Goal: Information Seeking & Learning: Find specific fact

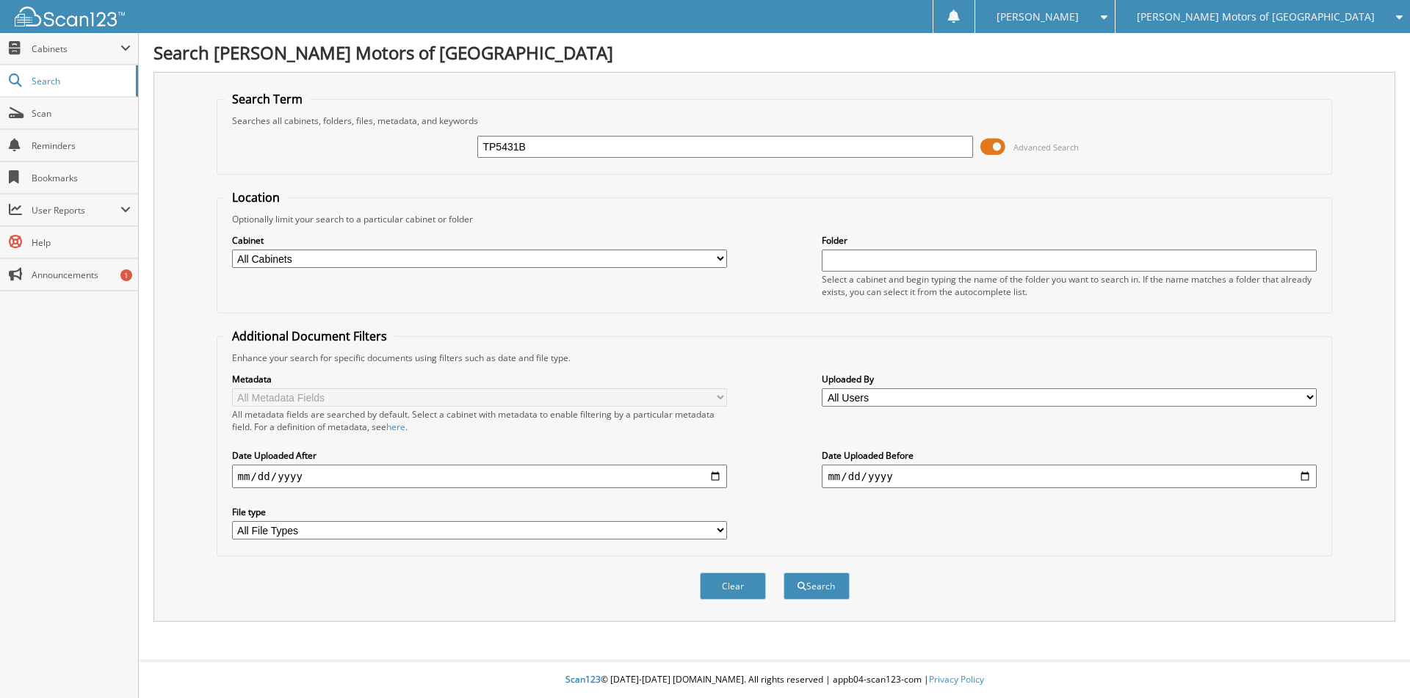
type input "TP5431B"
click at [783, 573] on button "Search" at bounding box center [816, 586] width 66 height 27
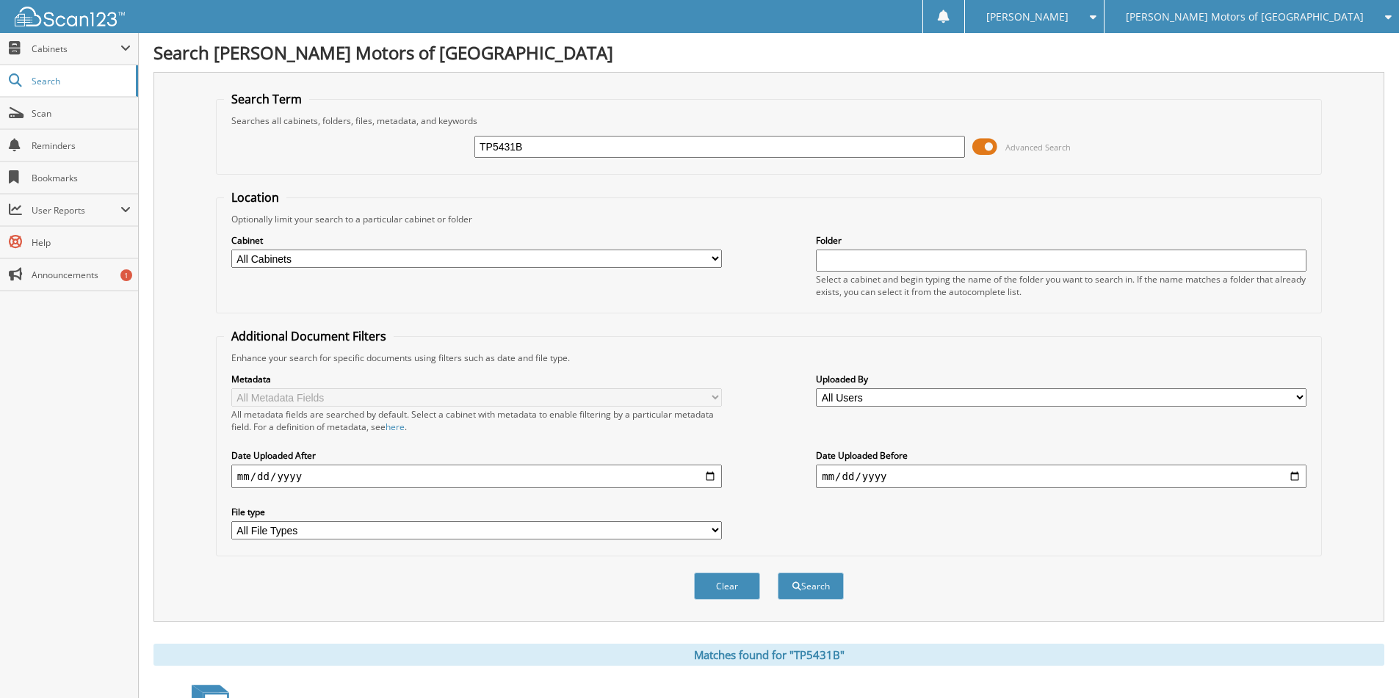
scroll to position [265, 0]
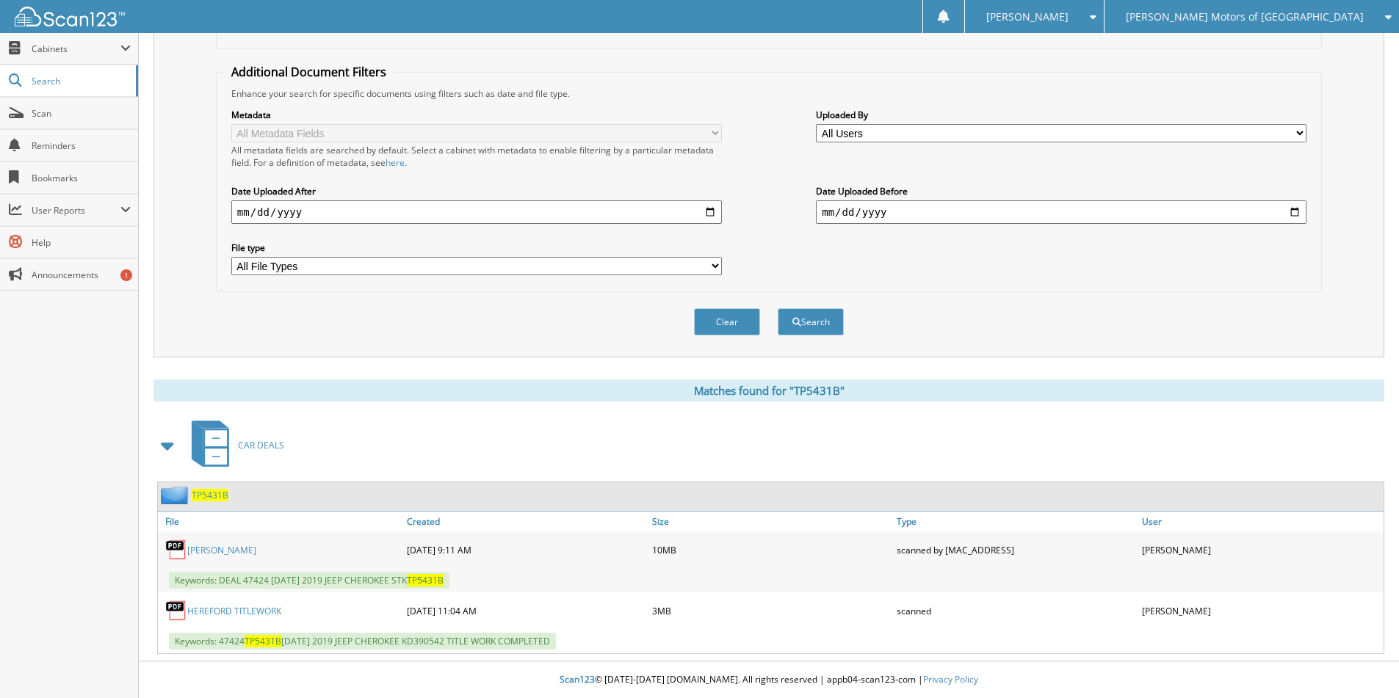
click at [205, 492] on span "TP5431B" at bounding box center [210, 495] width 37 height 12
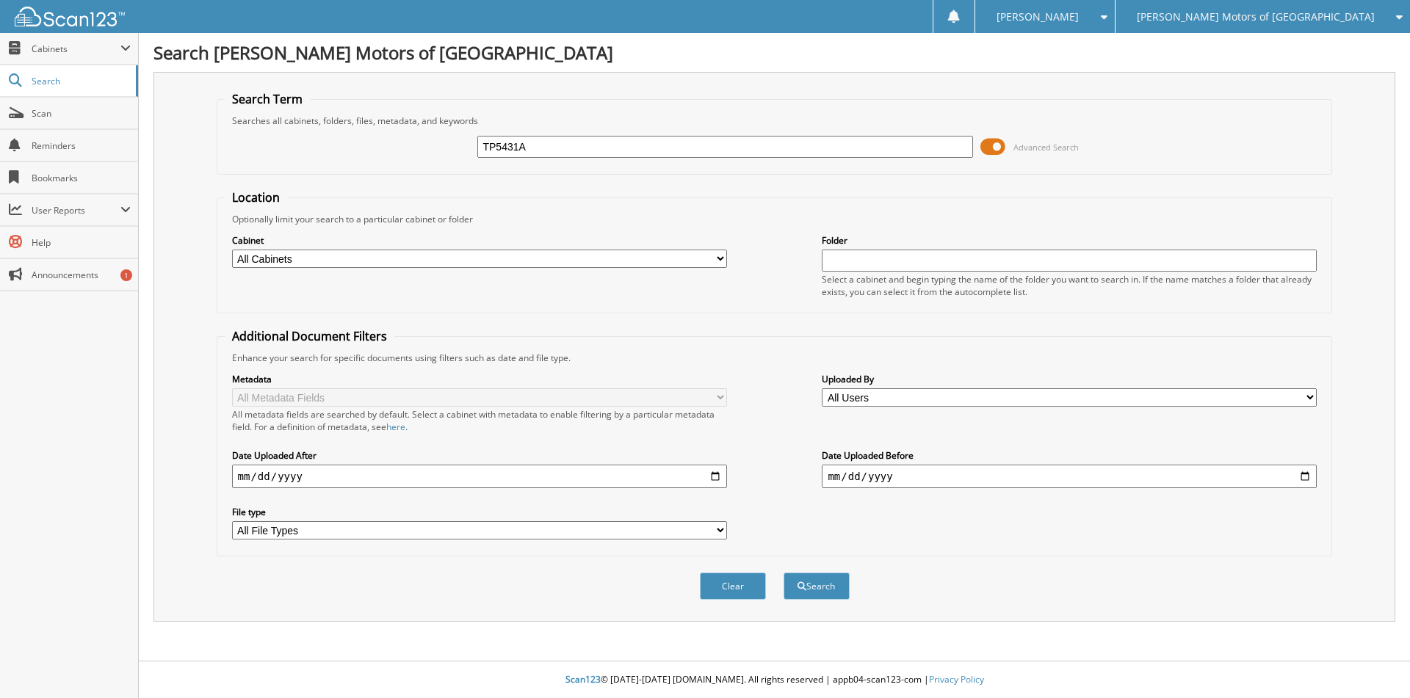
type input "TP5431A"
click at [783, 573] on button "Search" at bounding box center [816, 586] width 66 height 27
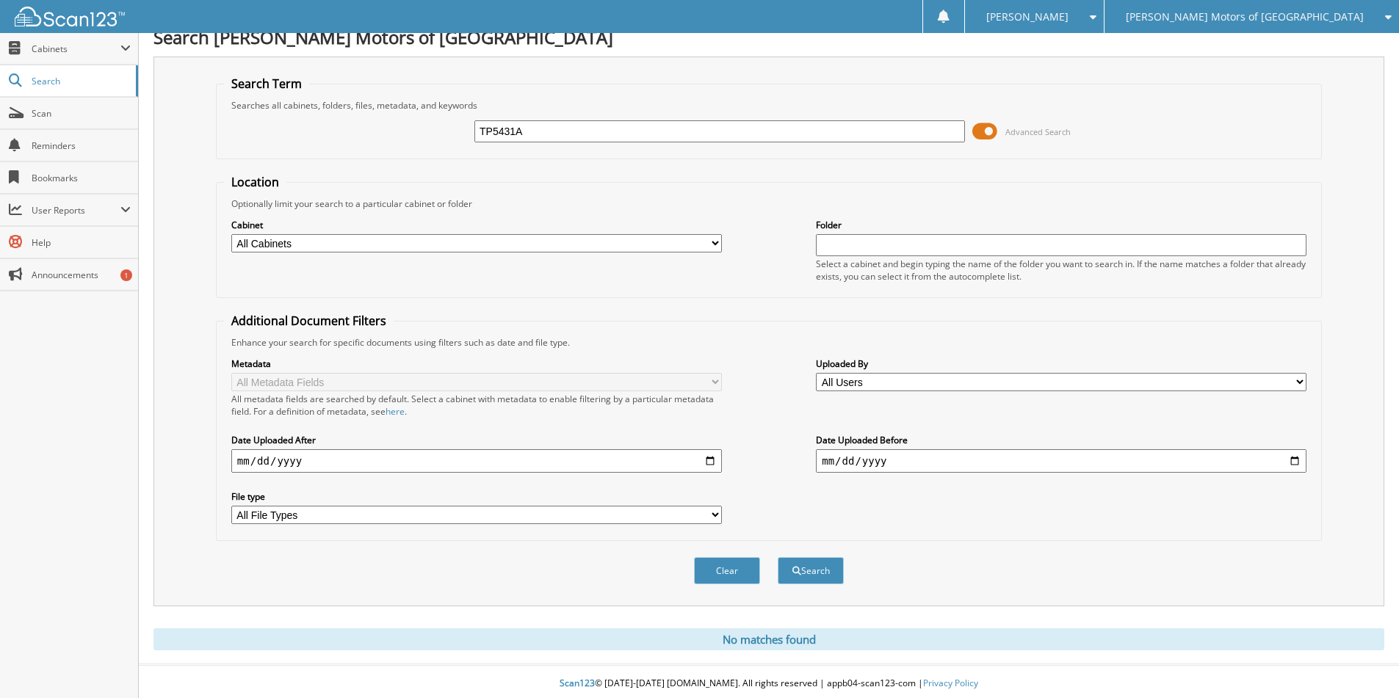
scroll to position [20, 0]
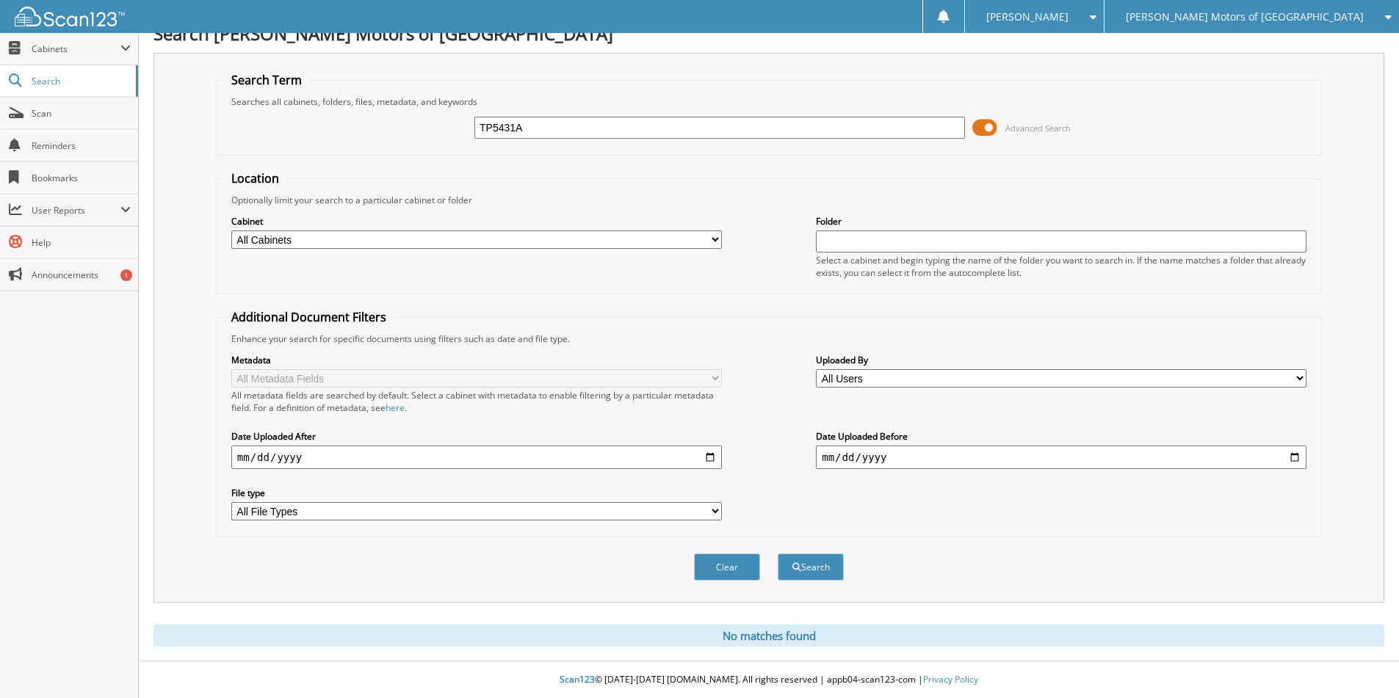
click at [541, 128] on input "TP5431A" at bounding box center [719, 128] width 491 height 22
click at [504, 118] on input "text" at bounding box center [719, 128] width 491 height 22
drag, startPoint x: 562, startPoint y: 127, endPoint x: 433, endPoint y: 123, distance: 129.3
click at [435, 123] on div "TP5431 Advanced Search" at bounding box center [769, 128] width 1090 height 40
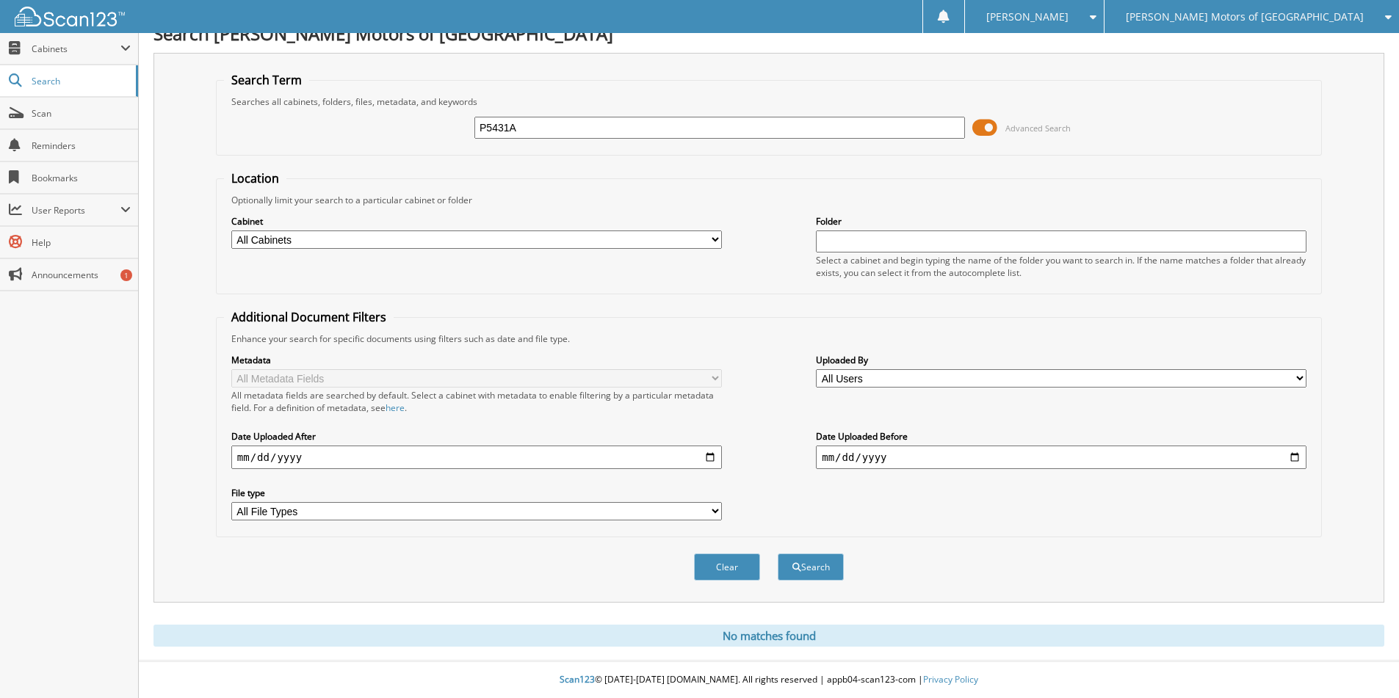
type input "P5431A"
click at [778, 554] on button "Search" at bounding box center [811, 567] width 66 height 27
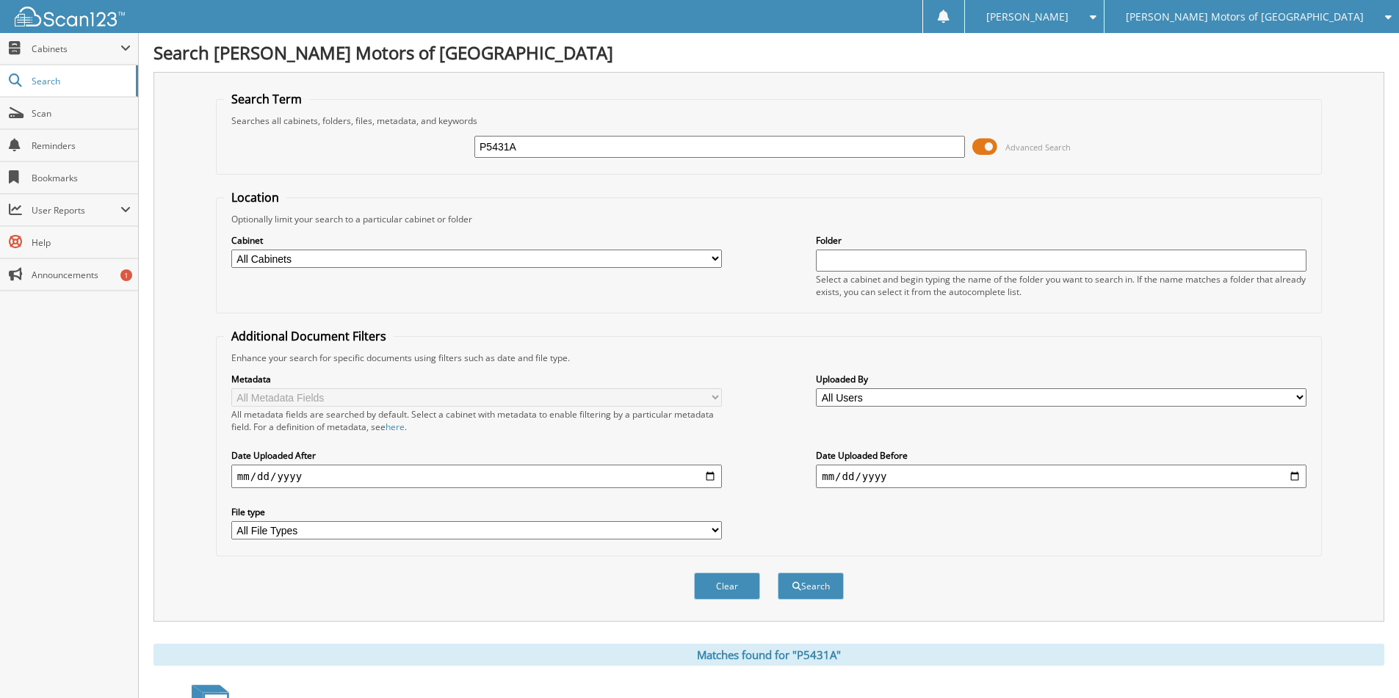
scroll to position [265, 0]
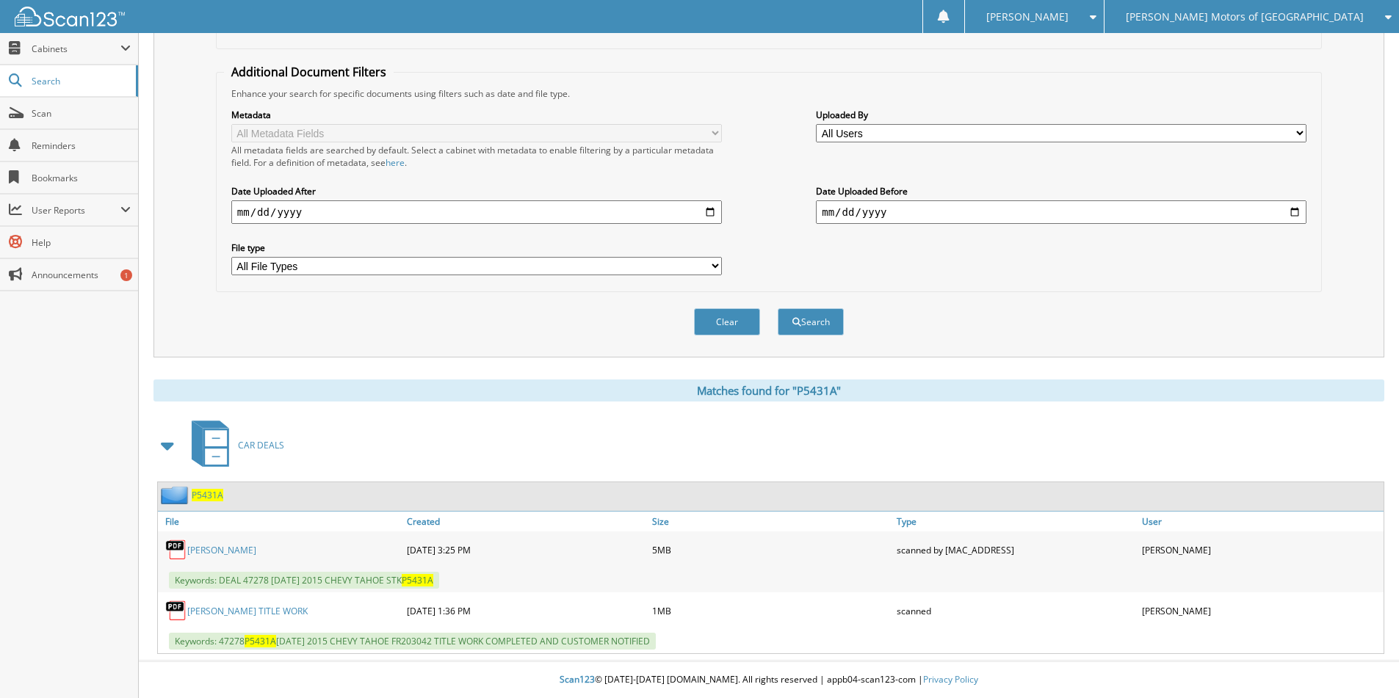
click at [206, 491] on span "P5431A" at bounding box center [208, 495] width 32 height 12
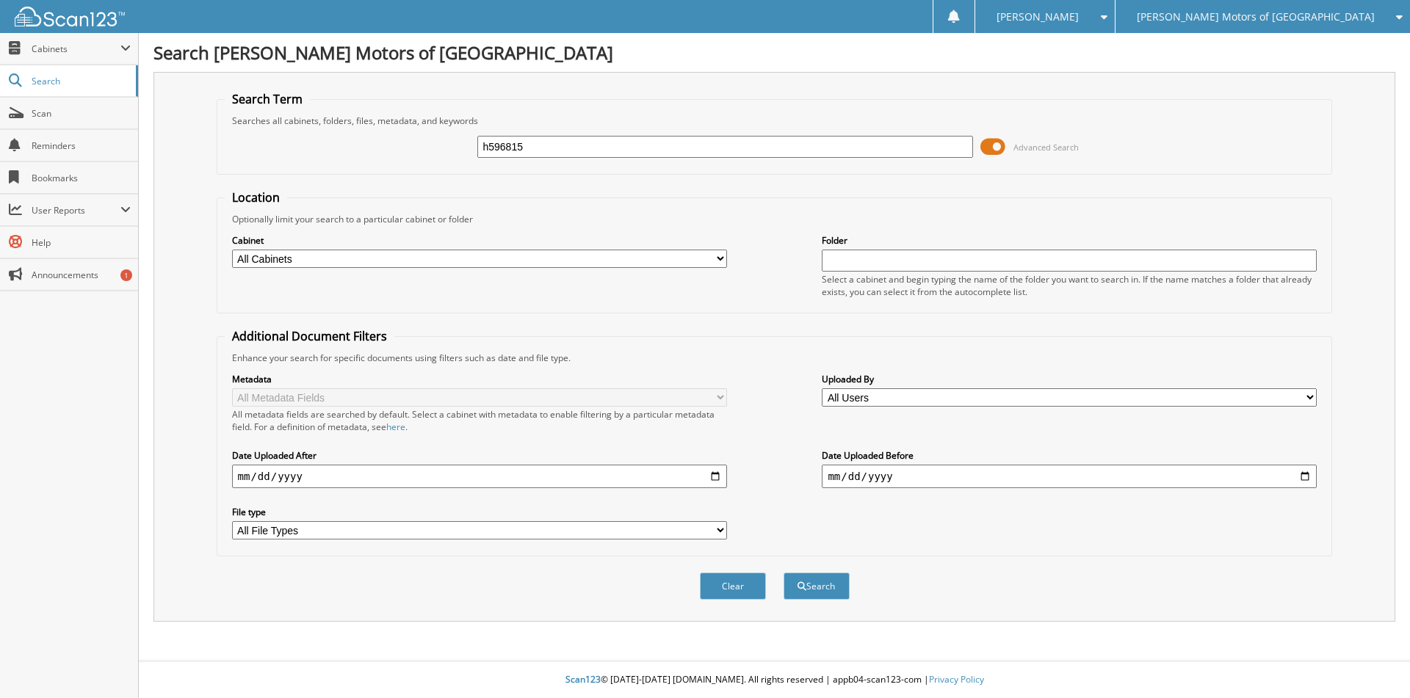
type input "h596815"
click at [783, 573] on button "Search" at bounding box center [816, 586] width 66 height 27
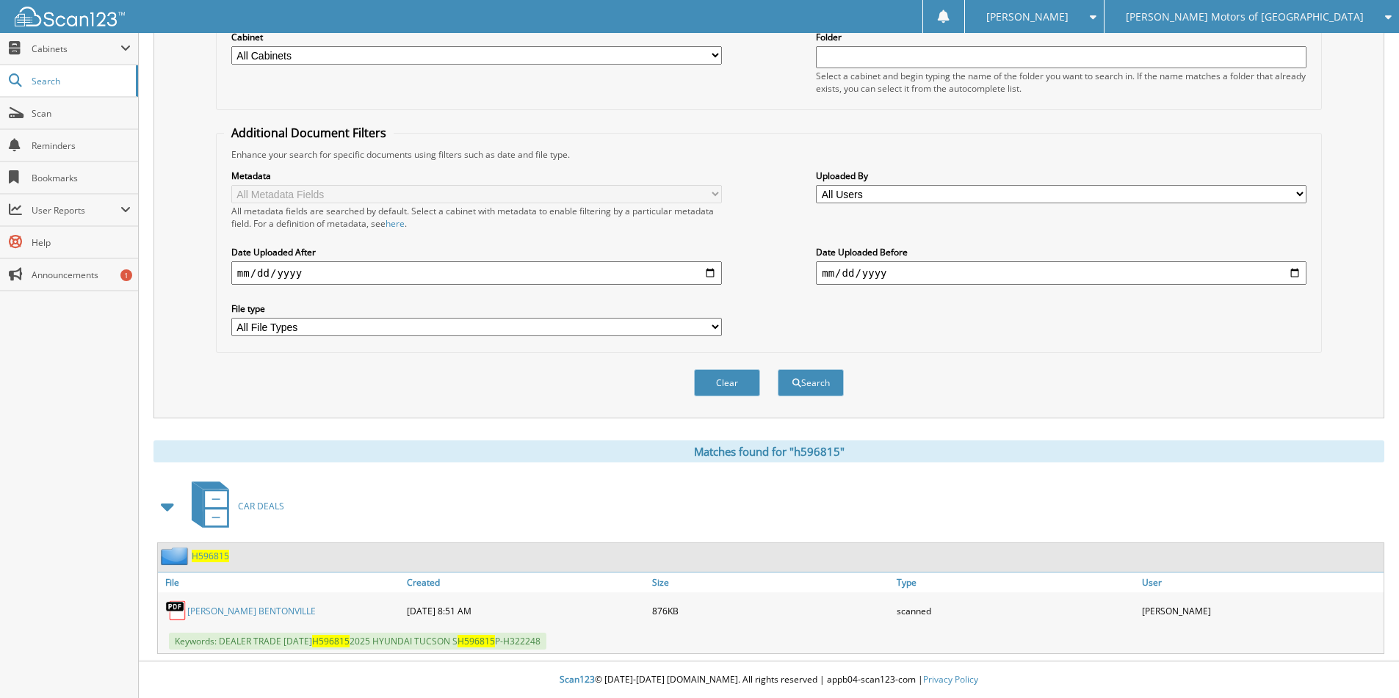
scroll to position [204, 0]
click at [212, 559] on span "H596815" at bounding box center [210, 556] width 37 height 12
